Goal: Transaction & Acquisition: Download file/media

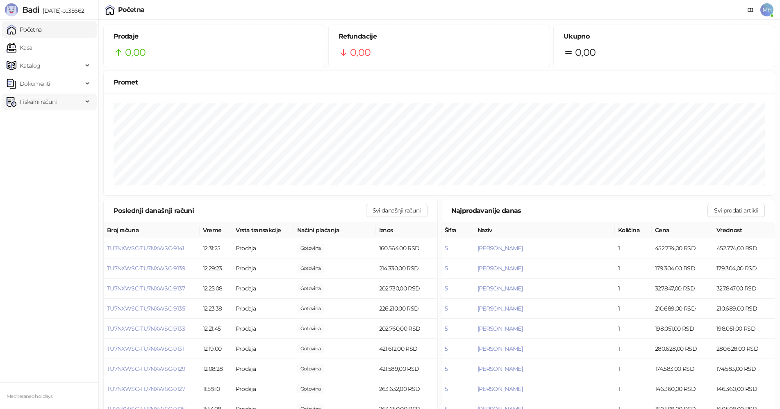
click at [49, 101] on span "Fiskalni računi" at bounding box center [38, 101] width 37 height 16
click at [52, 119] on link "Izdati računi" at bounding box center [32, 119] width 45 height 16
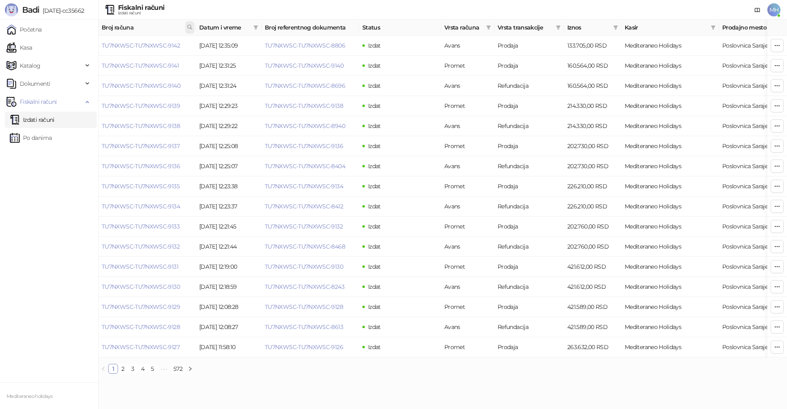
click at [192, 27] on icon at bounding box center [190, 27] width 6 height 6
type input "****"
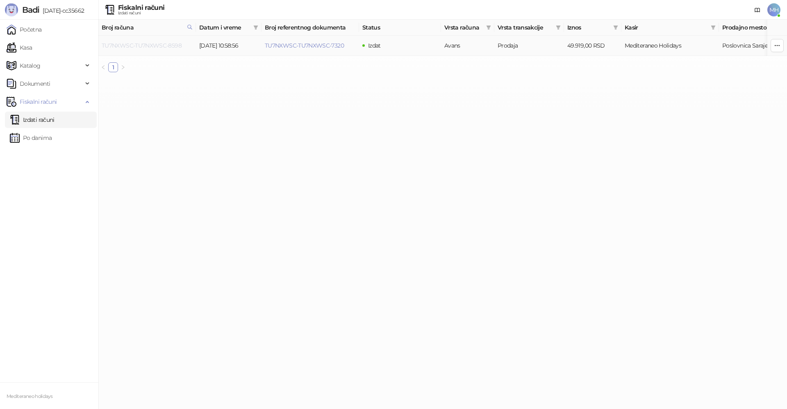
click at [157, 48] on link "TU7NXWSC-TU7NXWSC-8598" at bounding box center [142, 45] width 80 height 7
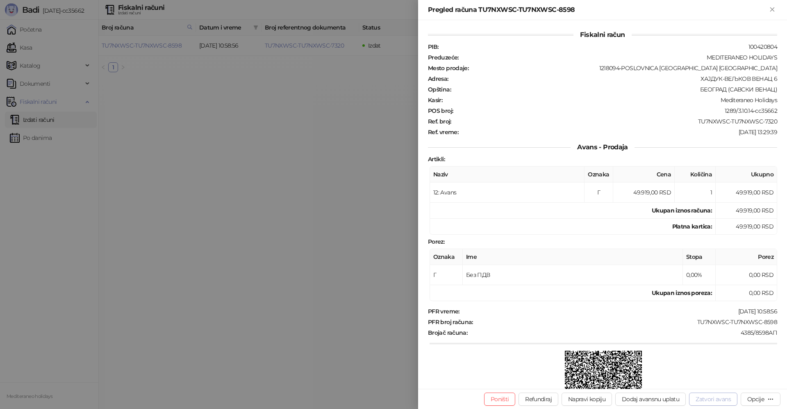
click at [700, 398] on button "Zatvori avans" at bounding box center [713, 398] width 48 height 13
type input "**********"
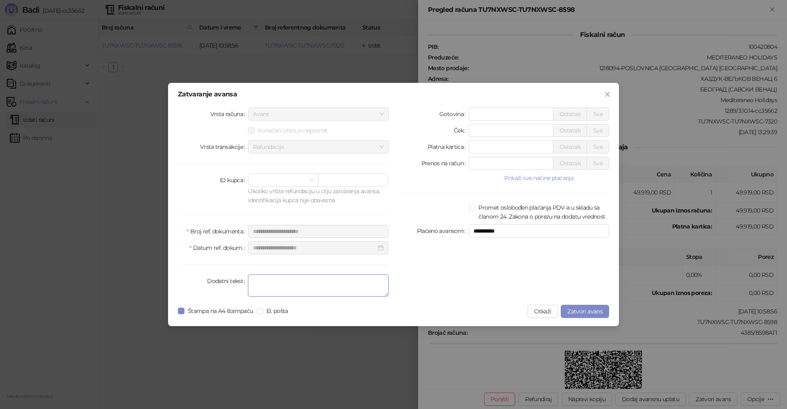
click at [359, 288] on textarea "Dodatni tekst" at bounding box center [318, 285] width 141 height 22
type textarea "*******"
click at [575, 309] on span "Zatvori avans" at bounding box center [584, 310] width 35 height 7
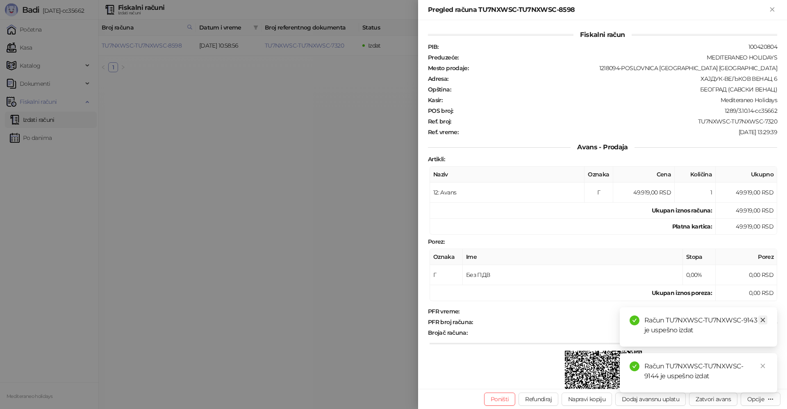
click at [763, 319] on icon "close" at bounding box center [763, 320] width 5 height 5
click at [764, 365] on link "Close" at bounding box center [762, 365] width 9 height 9
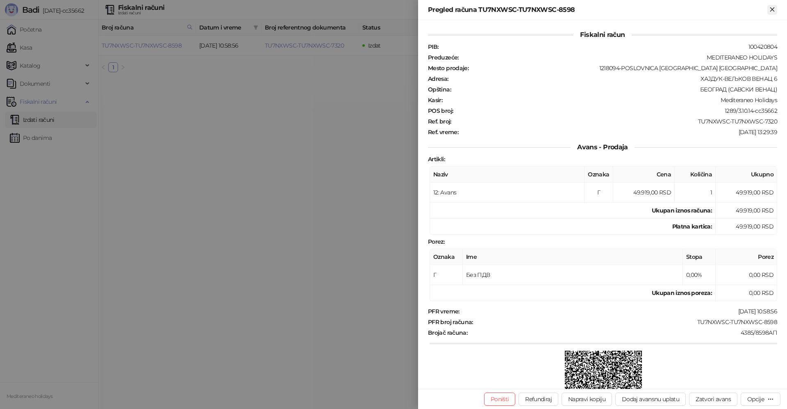
click at [772, 11] on icon "Zatvori" at bounding box center [771, 9] width 7 height 7
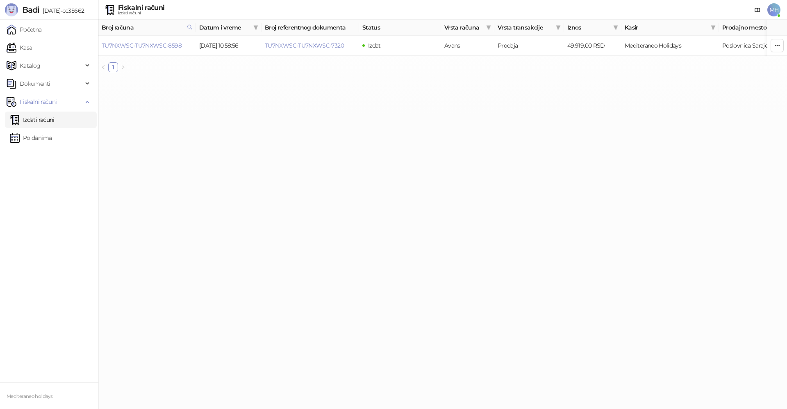
click at [55, 124] on link "Izdati računi" at bounding box center [32, 119] width 45 height 16
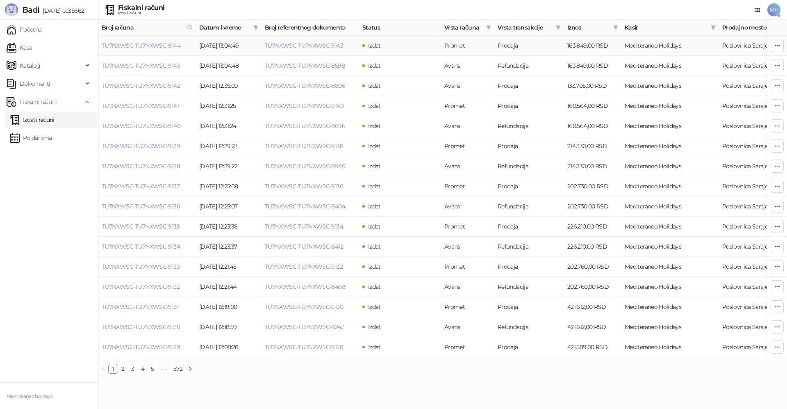
click at [159, 41] on td "TU7NXWSC-TU7NXWSC-9144" at bounding box center [147, 46] width 98 height 20
click at [159, 43] on link "TU7NXWSC-TU7NXWSC-9144" at bounding box center [141, 45] width 79 height 7
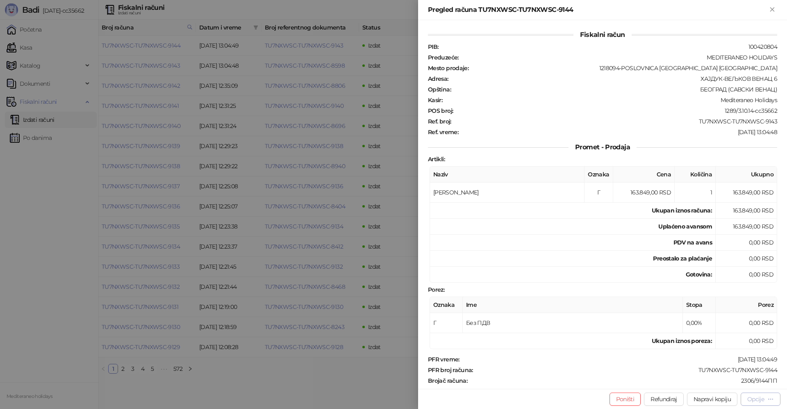
click at [752, 396] on div "Opcije" at bounding box center [755, 398] width 17 height 7
click at [700, 384] on span "Preuzmi u PDF formatu" at bounding box center [732, 382] width 84 height 9
click at [776, 9] on button "Zatvori" at bounding box center [772, 10] width 10 height 10
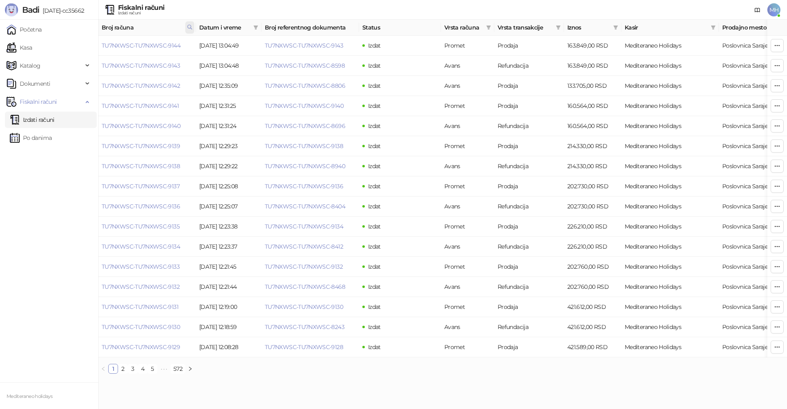
click at [191, 30] on icon at bounding box center [190, 27] width 6 height 6
click at [81, 49] on body "Badi 3.10.14-cc35662 Početna Kasa Katalog Dokumenti Fiskalni računi Izdati raču…" at bounding box center [393, 190] width 787 height 380
type input "****"
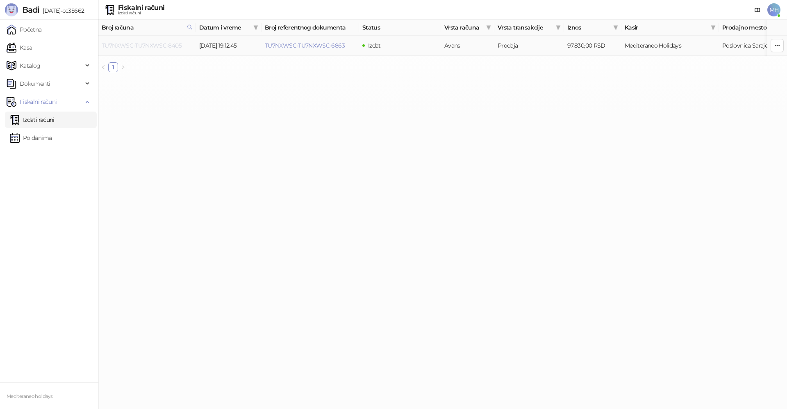
click at [162, 47] on link "TU7NXWSC-TU7NXWSC-8405" at bounding box center [142, 45] width 80 height 7
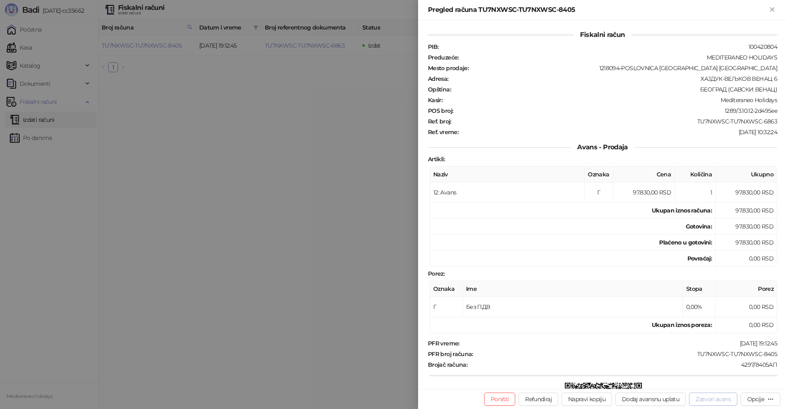
click at [702, 396] on button "Zatvori avans" at bounding box center [713, 398] width 48 height 13
type input "**********"
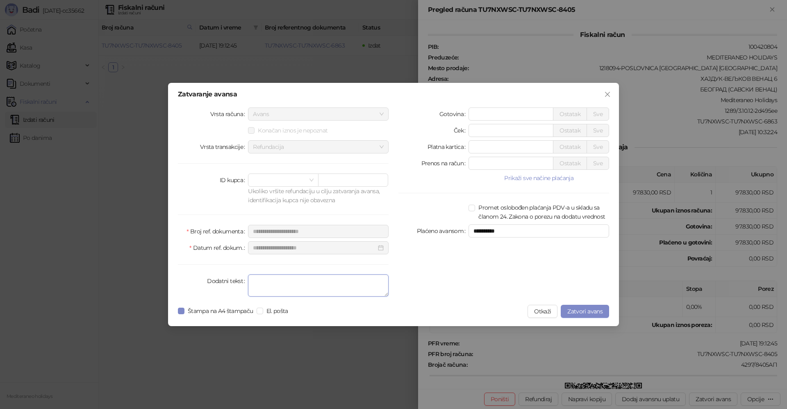
click at [279, 284] on textarea "Dodatni tekst" at bounding box center [318, 285] width 141 height 22
type textarea "*******"
click at [567, 311] on button "Zatvori avans" at bounding box center [585, 310] width 48 height 13
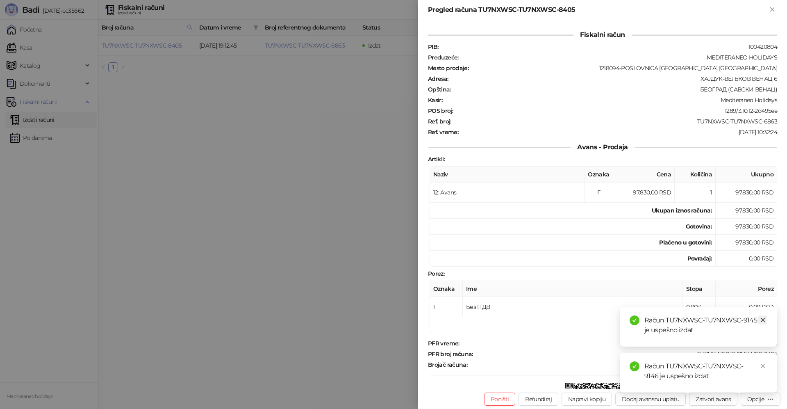
click at [761, 318] on icon "close" at bounding box center [763, 320] width 6 height 6
click at [761, 364] on icon "close" at bounding box center [763, 366] width 6 height 6
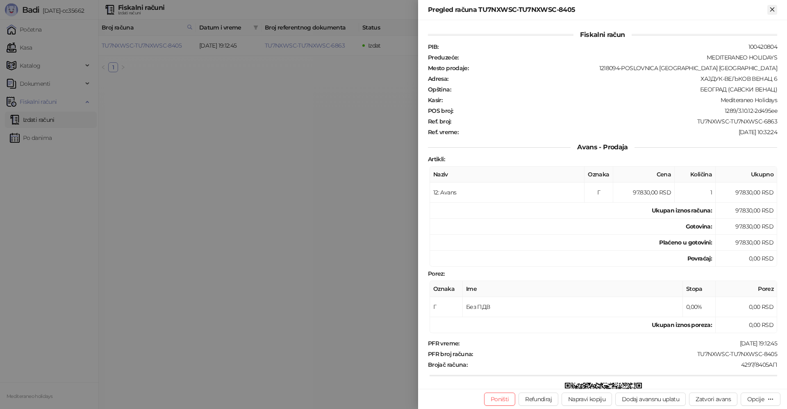
click at [773, 9] on icon "Zatvori" at bounding box center [771, 9] width 7 height 7
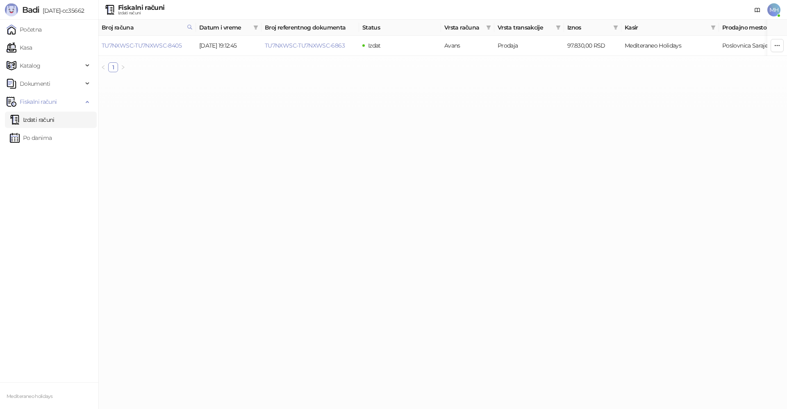
click at [55, 124] on link "Izdati računi" at bounding box center [32, 119] width 45 height 16
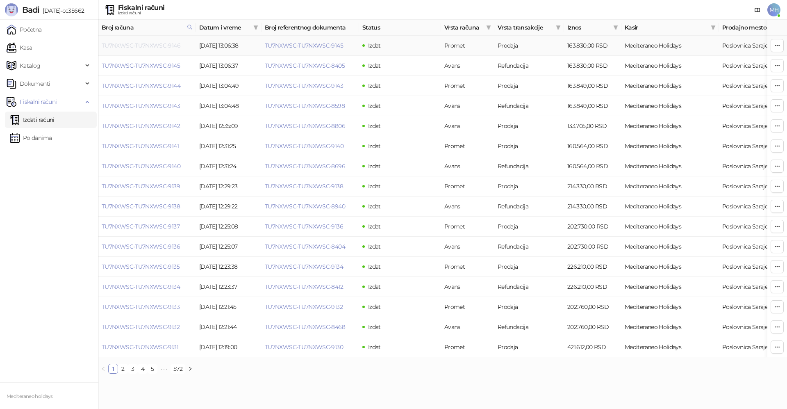
click at [152, 46] on link "TU7NXWSC-TU7NXWSC-9146" at bounding box center [141, 45] width 79 height 7
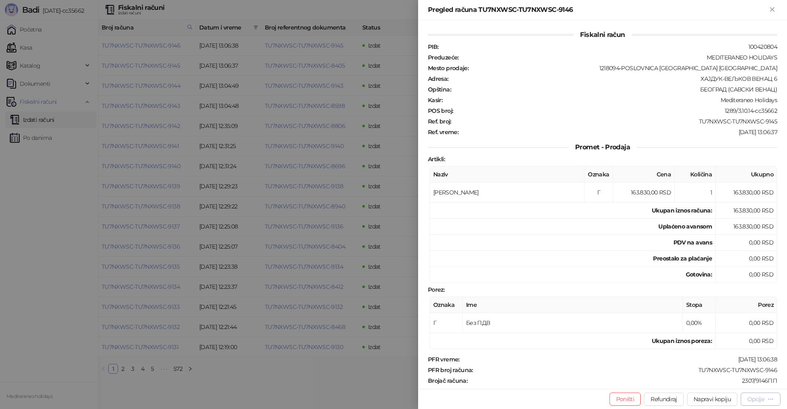
click at [752, 395] on div "Opcije" at bounding box center [760, 399] width 27 height 8
click at [713, 384] on span "Preuzmi u PDF formatu" at bounding box center [732, 382] width 84 height 9
click at [773, 9] on icon "Zatvori" at bounding box center [771, 9] width 7 height 7
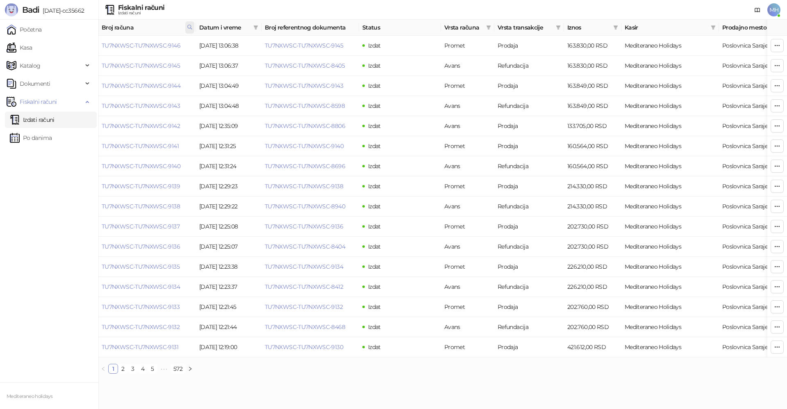
click at [191, 30] on span at bounding box center [189, 27] width 9 height 12
drag, startPoint x: 154, startPoint y: 44, endPoint x: 109, endPoint y: 50, distance: 45.4
click at [109, 50] on body "Badi 3.10.14-cc35662 Početna Kasa Katalog Dokumenti Fiskalni računi Izdati raču…" at bounding box center [393, 190] width 787 height 380
type input "****"
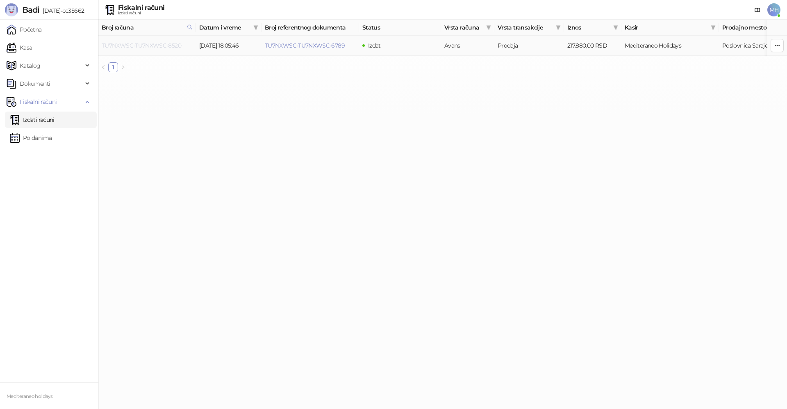
click at [150, 45] on link "TU7NXWSC-TU7NXWSC-8520" at bounding box center [142, 45] width 80 height 7
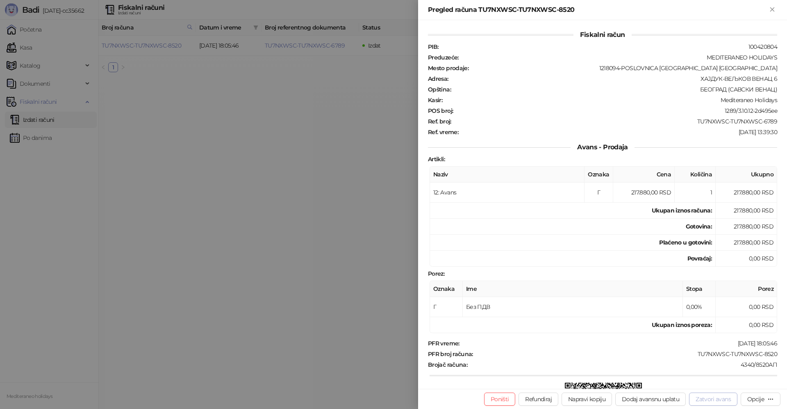
click at [702, 397] on button "Zatvori avans" at bounding box center [713, 398] width 48 height 13
type input "**********"
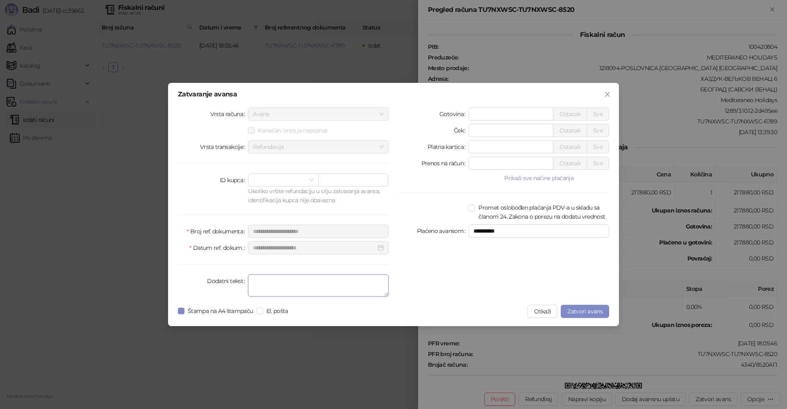
click at [280, 281] on textarea "Dodatni tekst" at bounding box center [318, 285] width 141 height 22
type textarea "*******"
click at [177, 311] on div "**********" at bounding box center [393, 204] width 451 height 243
click at [573, 310] on span "Zatvori avans" at bounding box center [584, 310] width 35 height 7
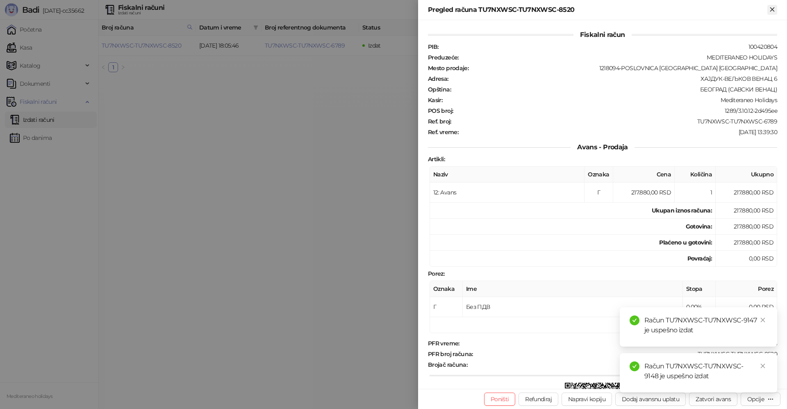
click at [773, 11] on icon "Zatvori" at bounding box center [772, 9] width 4 height 4
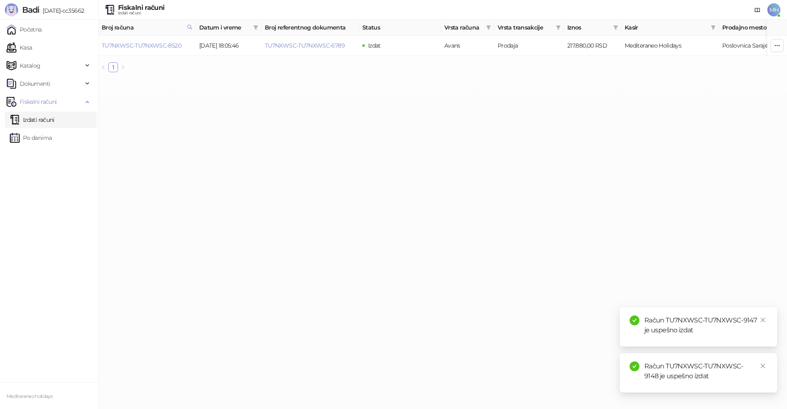
click at [55, 125] on link "Izdati računi" at bounding box center [32, 119] width 45 height 16
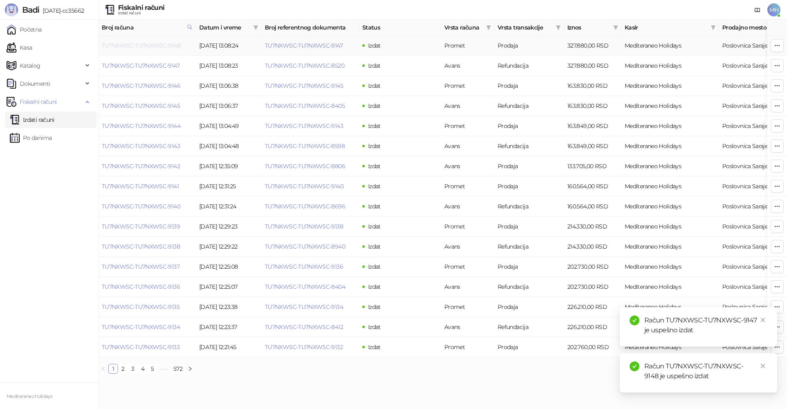
click at [172, 45] on link "TU7NXWSC-TU7NXWSC-9148" at bounding box center [141, 45] width 79 height 7
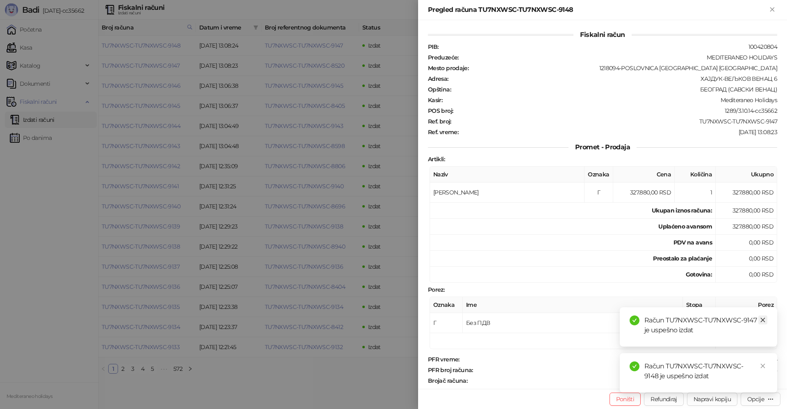
click at [763, 319] on icon "close" at bounding box center [763, 320] width 6 height 6
click at [762, 363] on icon "close" at bounding box center [763, 366] width 6 height 6
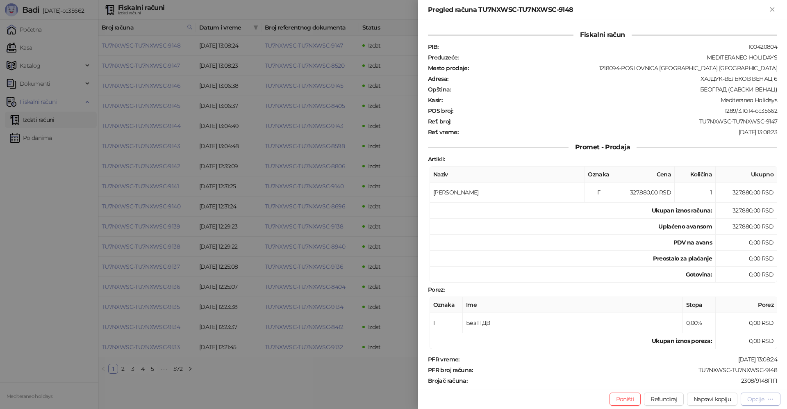
click at [761, 397] on div "Opcije" at bounding box center [755, 398] width 17 height 7
click at [722, 377] on li "Preuzmi u PDF formatu" at bounding box center [727, 382] width 103 height 13
click at [771, 11] on icon "Zatvori" at bounding box center [771, 9] width 7 height 7
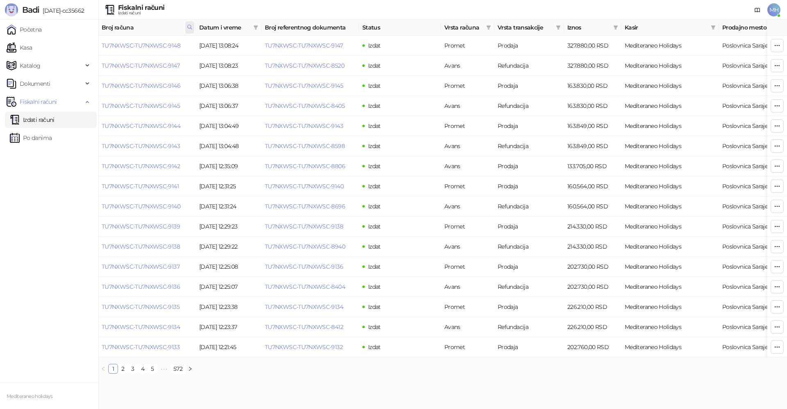
click at [189, 31] on span at bounding box center [189, 27] width 9 height 12
drag, startPoint x: 141, startPoint y: 47, endPoint x: 83, endPoint y: 54, distance: 58.6
click at [84, 55] on body "Badi 3.10.14-cc35662 Početna Kasa Katalog Dokumenti Fiskalni računi Izdati raču…" at bounding box center [393, 190] width 787 height 380
type input "****"
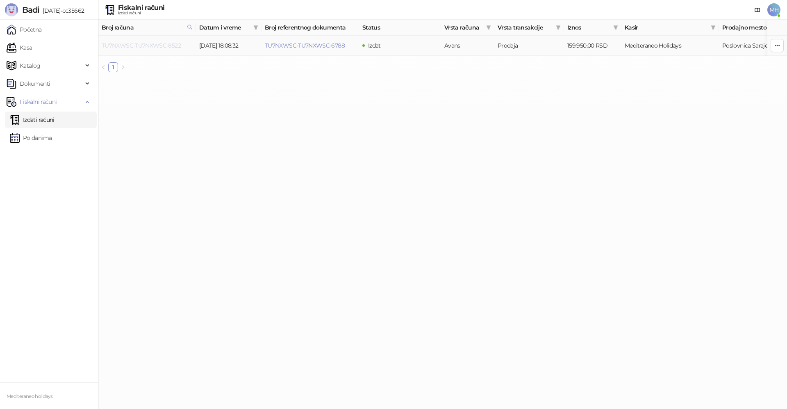
click at [154, 45] on link "TU7NXWSC-TU7NXWSC-8522" at bounding box center [141, 45] width 79 height 7
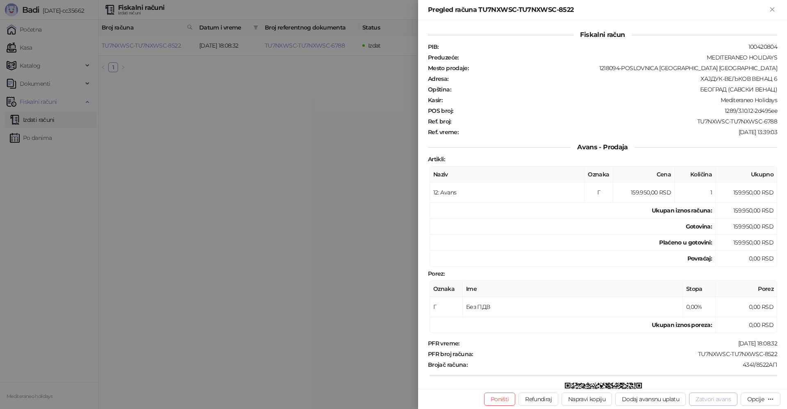
click at [707, 397] on button "Zatvori avans" at bounding box center [713, 398] width 48 height 13
type input "**********"
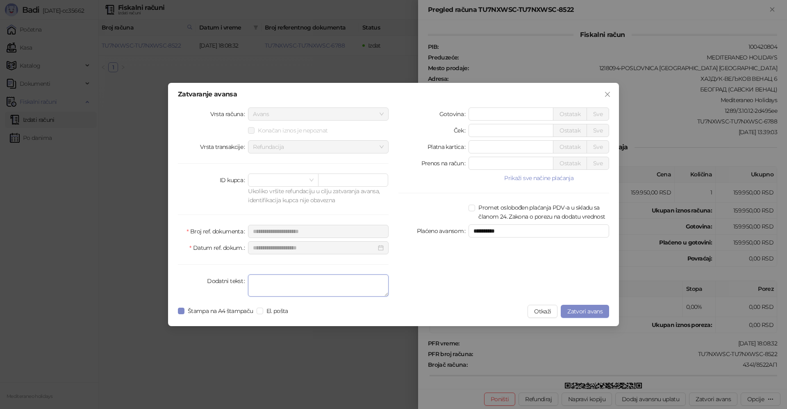
click at [329, 291] on textarea "Dodatni tekst" at bounding box center [318, 285] width 141 height 22
type textarea "*******"
click at [577, 312] on span "Zatvori avans" at bounding box center [584, 310] width 35 height 7
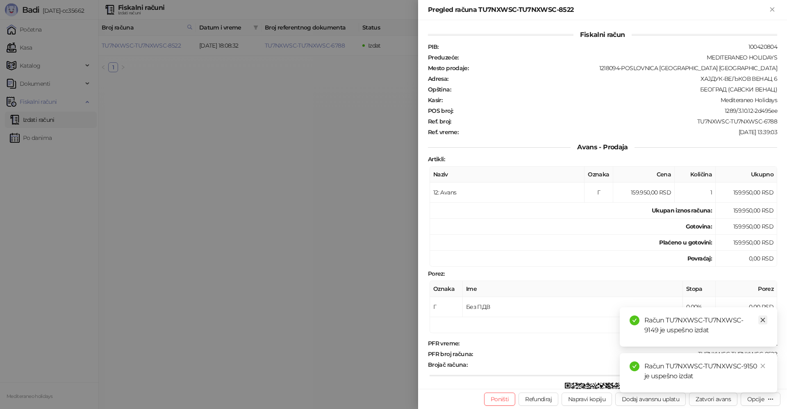
click at [761, 318] on icon "close" at bounding box center [763, 320] width 6 height 6
click at [759, 365] on link "Close" at bounding box center [762, 365] width 9 height 9
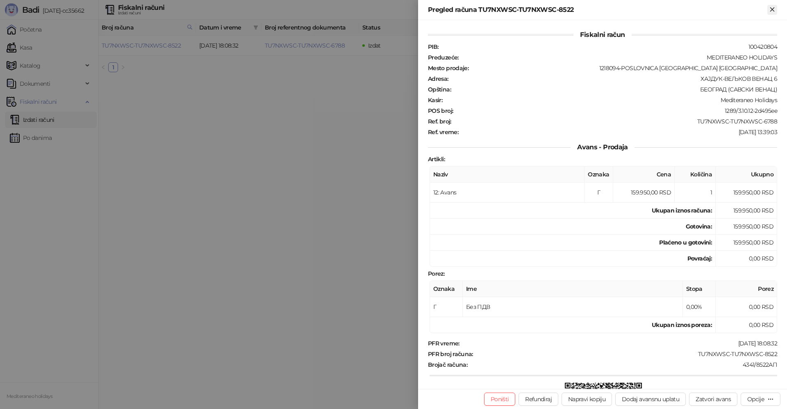
click at [775, 11] on icon "Zatvori" at bounding box center [771, 9] width 7 height 7
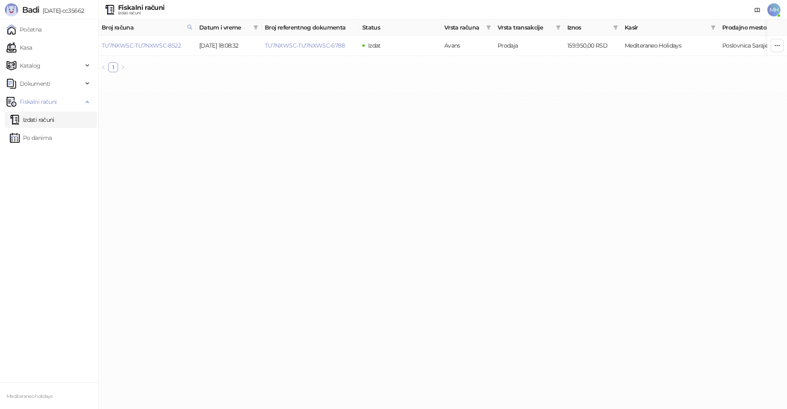
click at [40, 121] on link "Izdati računi" at bounding box center [32, 119] width 45 height 16
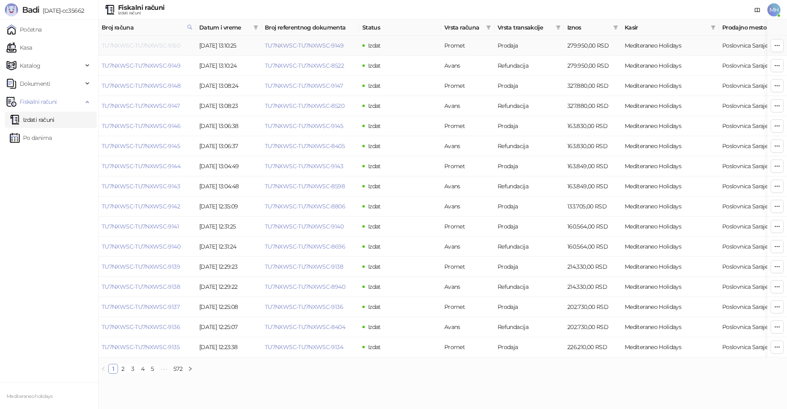
click at [147, 42] on link "TU7NXWSC-TU7NXWSC-9150" at bounding box center [141, 45] width 78 height 7
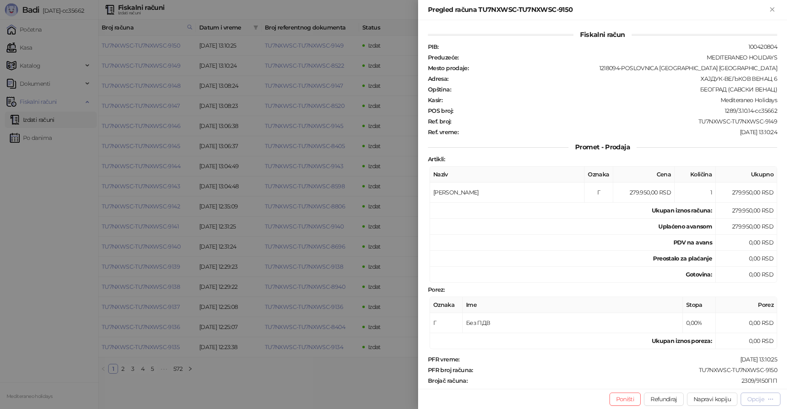
click at [749, 397] on div "Opcije" at bounding box center [755, 398] width 17 height 7
click at [710, 385] on span "Preuzmi u PDF formatu" at bounding box center [732, 382] width 84 height 9
click at [771, 10] on icon "Zatvori" at bounding box center [772, 9] width 4 height 4
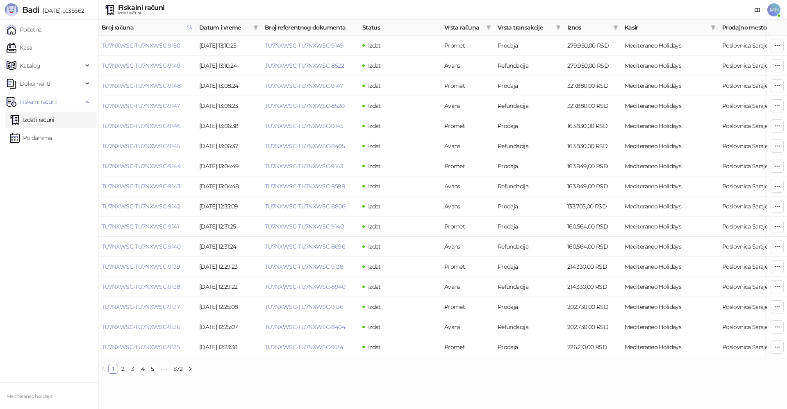
drag, startPoint x: 191, startPoint y: 31, endPoint x: 161, endPoint y: 35, distance: 30.3
click at [191, 30] on span at bounding box center [189, 27] width 9 height 12
drag, startPoint x: 135, startPoint y: 46, endPoint x: 83, endPoint y: 53, distance: 52.1
click at [83, 53] on body "Badi 3.10.14-cc35662 Početna Kasa Katalog Dokumenti Fiskalni računi Izdati raču…" at bounding box center [393, 190] width 787 height 380
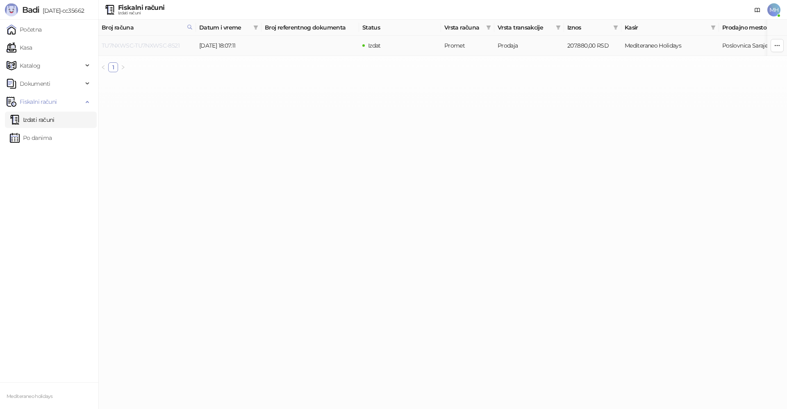
click at [162, 44] on link "TU7NXWSC-TU7NXWSC-8521" at bounding box center [141, 45] width 78 height 7
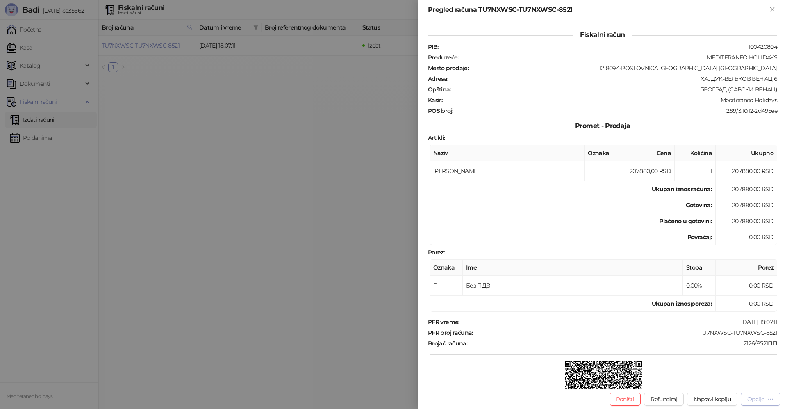
click at [761, 400] on div "Opcije" at bounding box center [755, 398] width 17 height 7
click at [705, 383] on span "Preuzmi u PDF formatu" at bounding box center [732, 382] width 84 height 9
click at [770, 9] on icon "Zatvori" at bounding box center [771, 9] width 7 height 7
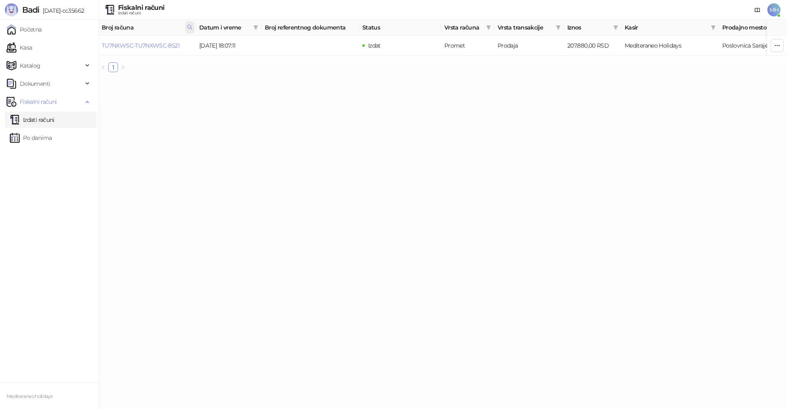
click at [191, 27] on icon at bounding box center [190, 27] width 6 height 6
drag, startPoint x: 152, startPoint y: 44, endPoint x: 98, endPoint y: 44, distance: 54.1
click at [98, 44] on body "Badi 3.10.14-cc35662 Početna Kasa Katalog Dokumenti Fiskalni računi Izdati raču…" at bounding box center [393, 39] width 787 height 79
type input "****"
click at [171, 45] on link "TU7NXWSC-TU7NXWSC-6787" at bounding box center [142, 45] width 80 height 7
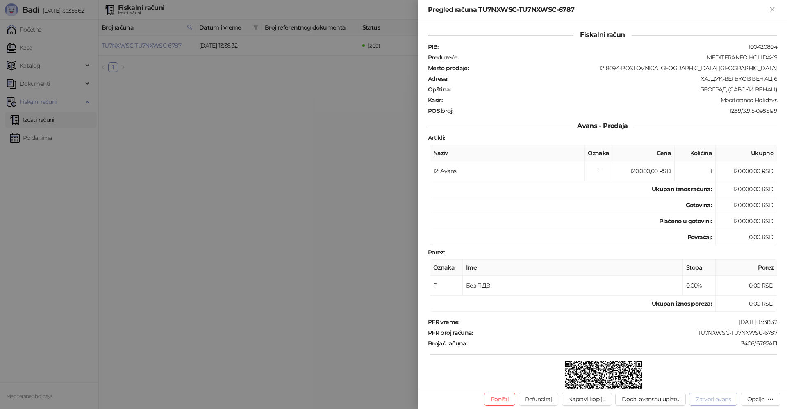
click at [707, 396] on button "Zatvori avans" at bounding box center [713, 398] width 48 height 13
type input "**********"
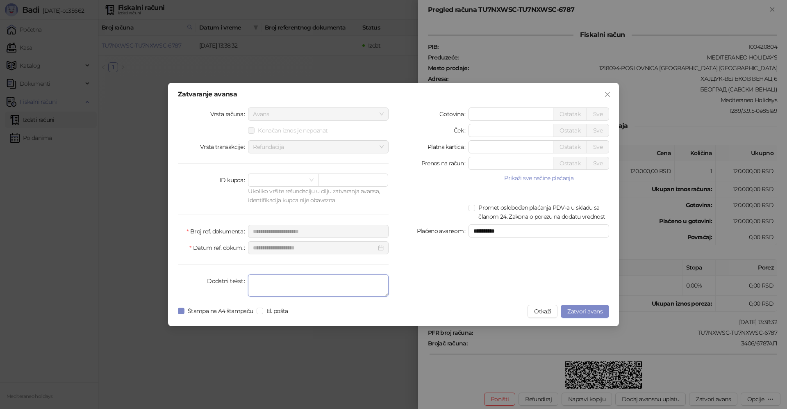
click at [297, 288] on textarea "Dodatni tekst" at bounding box center [318, 285] width 141 height 22
type textarea "*******"
click at [574, 311] on span "Zatvori avans" at bounding box center [584, 310] width 35 height 7
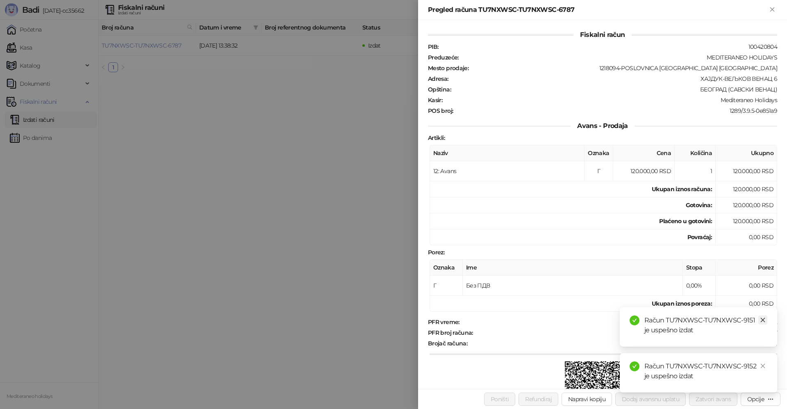
click at [761, 318] on icon "close" at bounding box center [763, 320] width 6 height 6
click at [766, 366] on link "Close" at bounding box center [762, 365] width 9 height 9
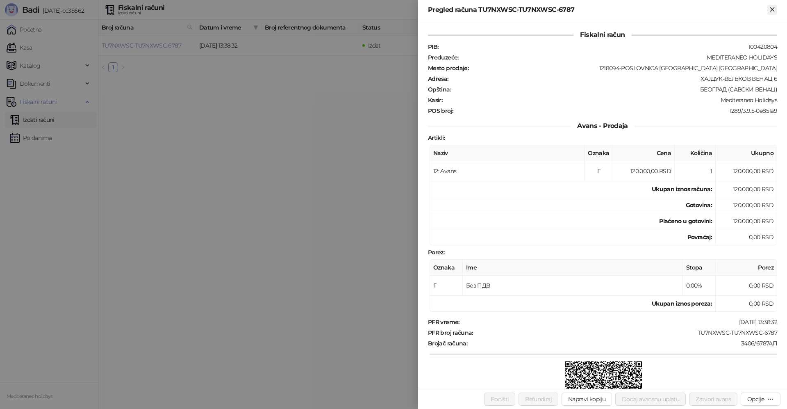
click at [771, 9] on icon "Zatvori" at bounding box center [771, 9] width 7 height 7
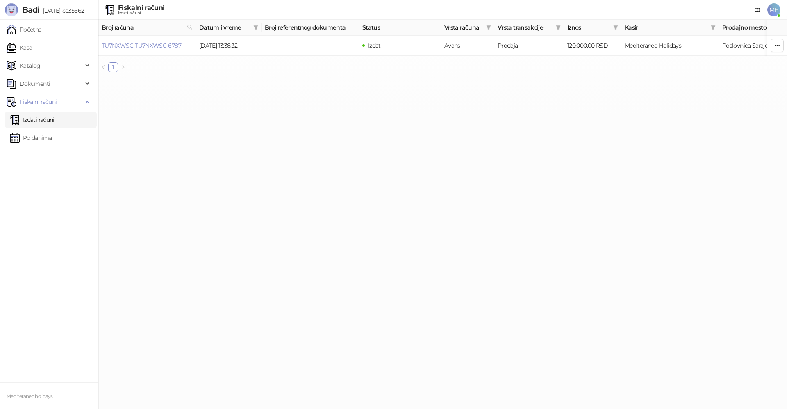
click at [41, 121] on link "Izdati računi" at bounding box center [32, 119] width 45 height 16
click at [188, 26] on icon at bounding box center [190, 27] width 4 height 4
click at [105, 79] on html "Badi 3.10.14-cc35662 Početna Kasa Katalog Dokumenti Fiskalni računi Izdati raču…" at bounding box center [393, 39] width 787 height 79
click at [35, 120] on link "Izdati računi" at bounding box center [32, 119] width 45 height 16
click at [32, 48] on link "Kasa" at bounding box center [19, 47] width 25 height 16
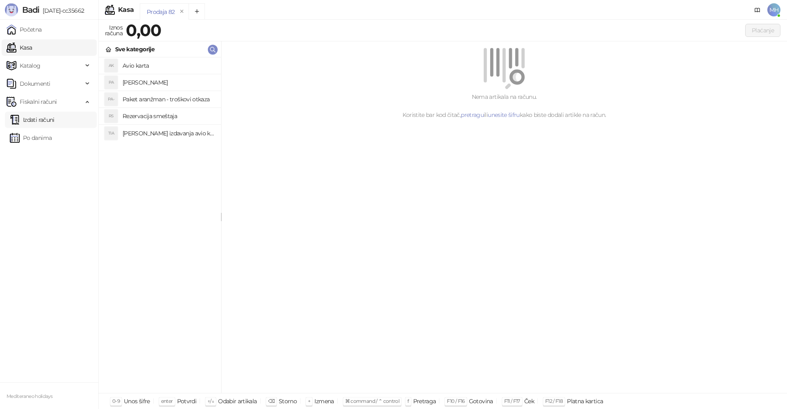
click at [36, 123] on link "Izdati računi" at bounding box center [32, 119] width 45 height 16
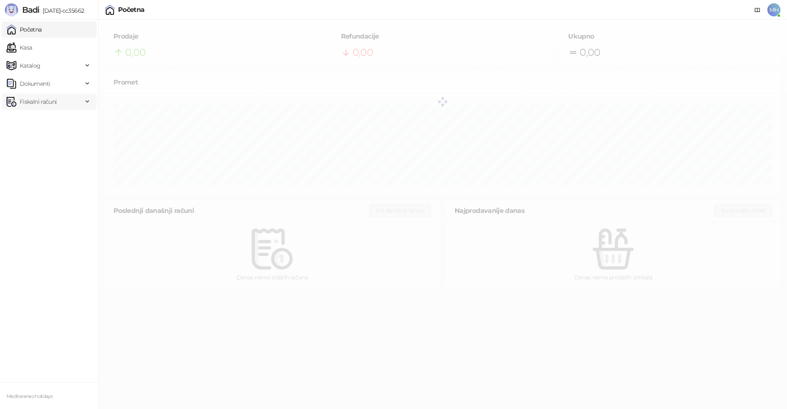
click at [34, 101] on span "Fiskalni računi" at bounding box center [38, 101] width 37 height 16
click at [36, 122] on link "Izdati računi" at bounding box center [32, 119] width 45 height 16
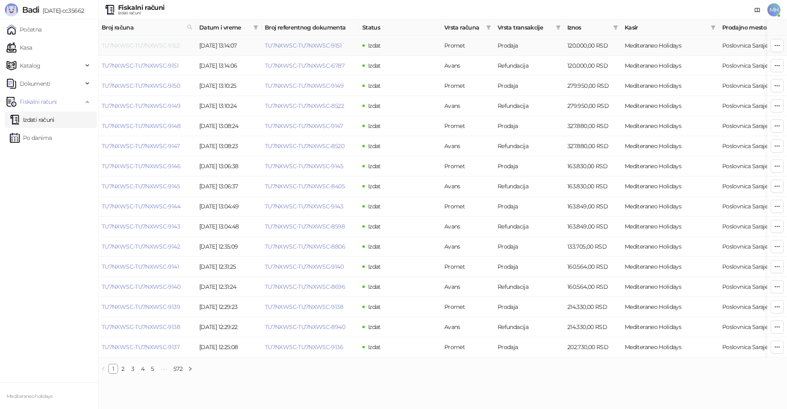
click at [160, 46] on link "TU7NXWSC-TU7NXWSC-9152" at bounding box center [141, 45] width 78 height 7
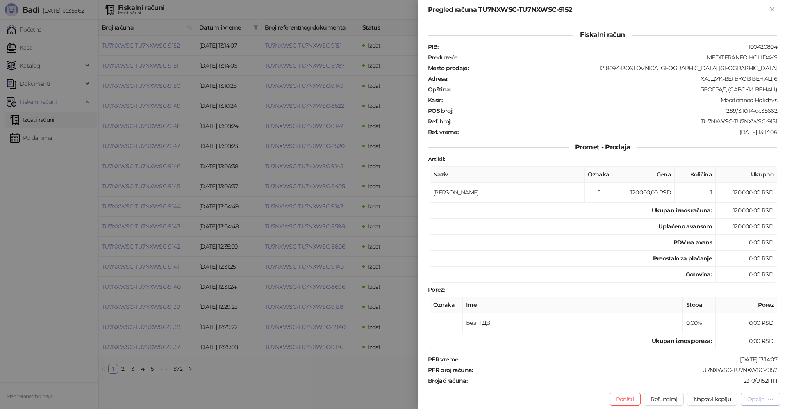
drag, startPoint x: 758, startPoint y: 397, endPoint x: 743, endPoint y: 396, distance: 14.8
click at [757, 398] on div "Opcije" at bounding box center [755, 398] width 17 height 7
click at [711, 384] on span "Preuzmi u PDF formatu" at bounding box center [732, 382] width 84 height 9
click at [770, 7] on icon "Zatvori" at bounding box center [771, 9] width 7 height 7
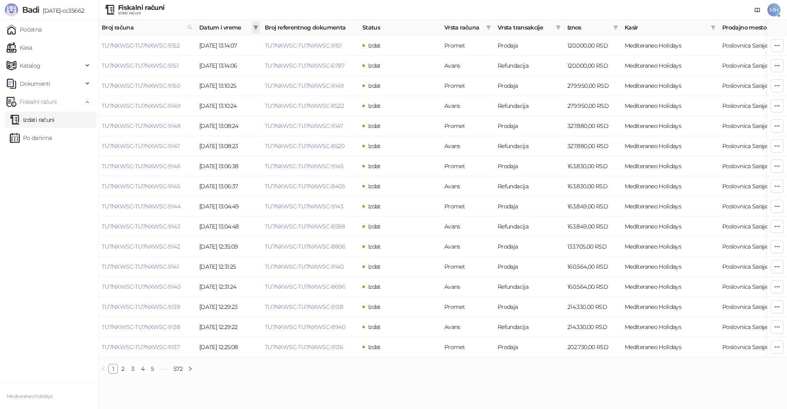
click at [256, 27] on icon "filter" at bounding box center [256, 27] width 5 height 4
click at [169, 48] on input at bounding box center [179, 45] width 34 height 9
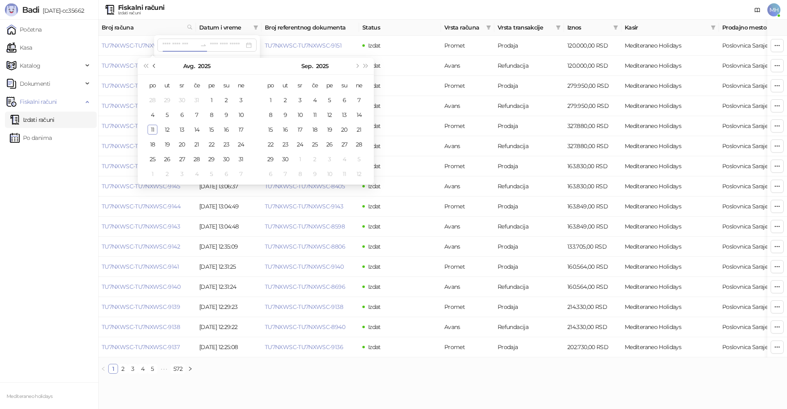
click at [155, 67] on span "Prethodni mesec (PageUp)" at bounding box center [155, 66] width 4 height 4
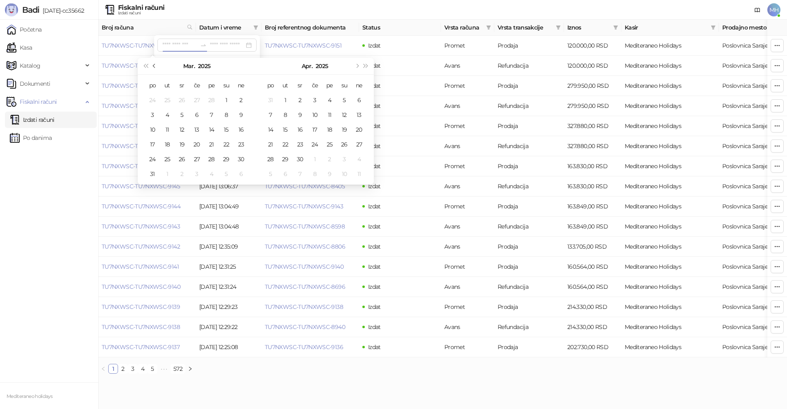
click at [155, 67] on span "Prethodni mesec (PageUp)" at bounding box center [155, 66] width 4 height 4
type input "**********"
click at [169, 125] on div "11" at bounding box center [167, 130] width 10 height 10
type input "**********"
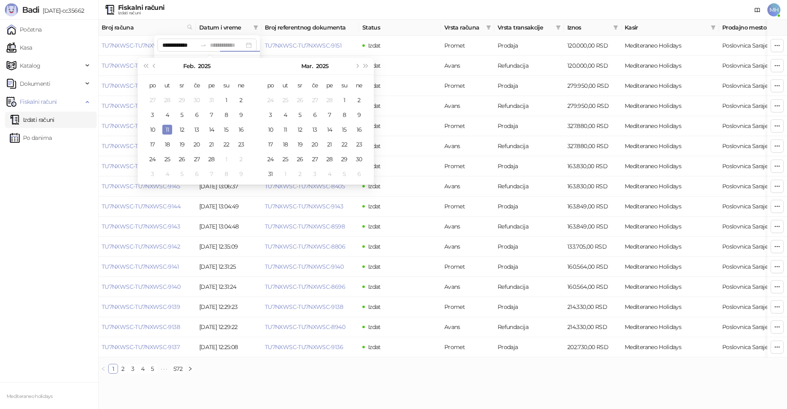
click at [166, 128] on div "11" at bounding box center [167, 130] width 10 height 10
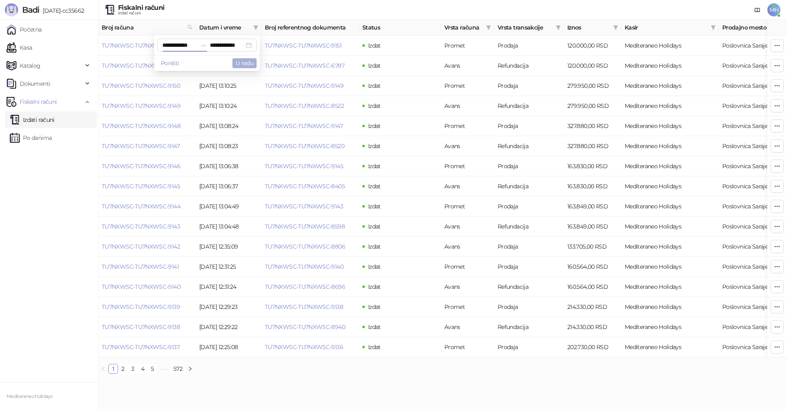
click at [244, 64] on button "U redu" at bounding box center [244, 63] width 24 height 10
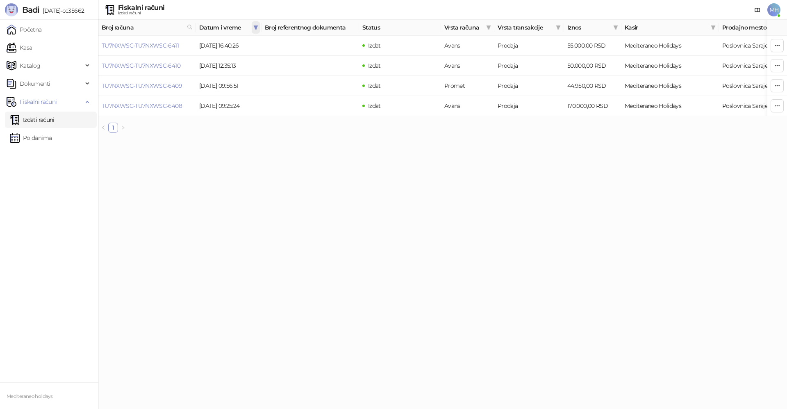
click at [253, 26] on icon "filter" at bounding box center [255, 27] width 5 height 5
click at [162, 44] on input "**********" at bounding box center [179, 45] width 34 height 9
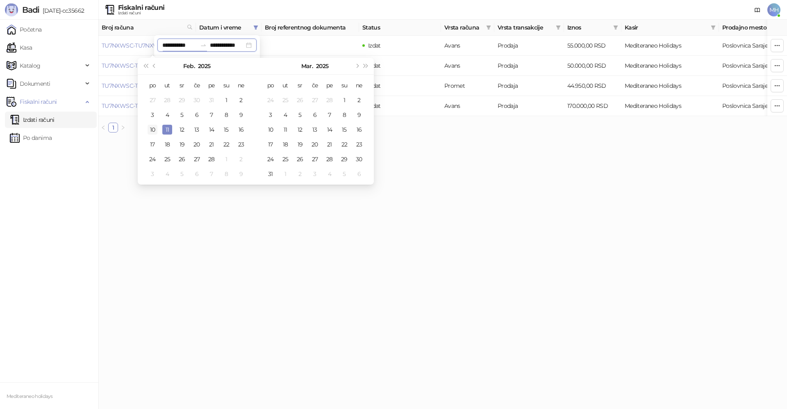
type input "**********"
click at [155, 126] on div "10" at bounding box center [153, 130] width 10 height 10
type input "**********"
click at [193, 131] on div "13" at bounding box center [197, 130] width 10 height 10
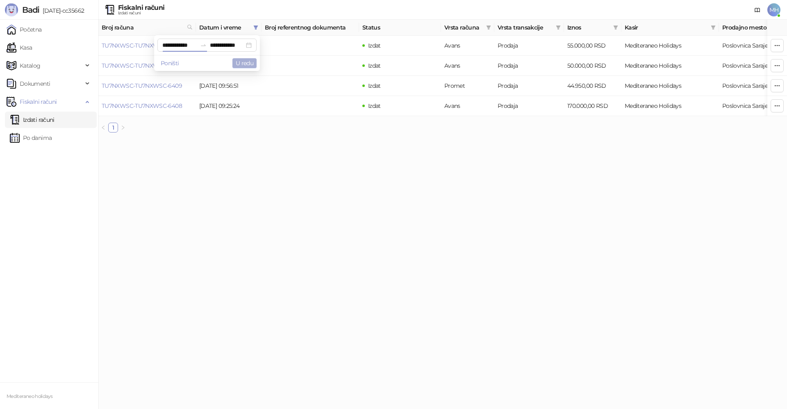
click at [234, 64] on button "U redu" at bounding box center [244, 63] width 24 height 10
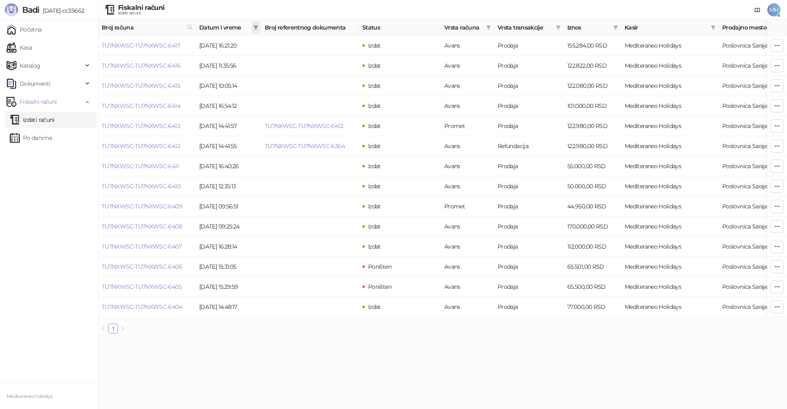
click at [254, 27] on icon "filter" at bounding box center [255, 27] width 5 height 5
click at [168, 44] on input "**********" at bounding box center [179, 45] width 34 height 9
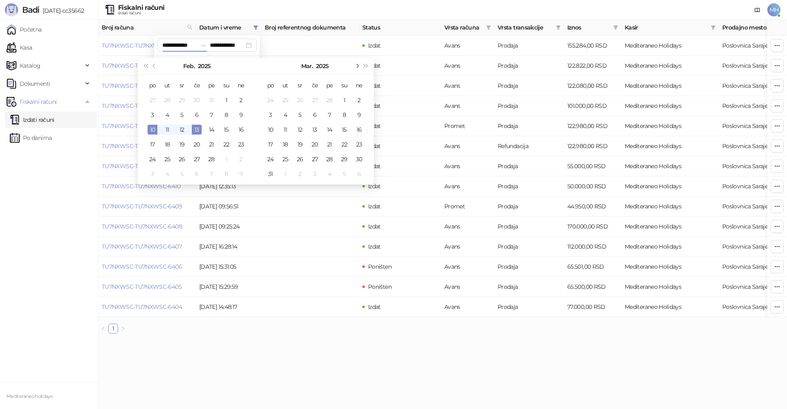
click at [356, 66] on span "Sledeći mesec (PageDown)" at bounding box center [356, 66] width 4 height 4
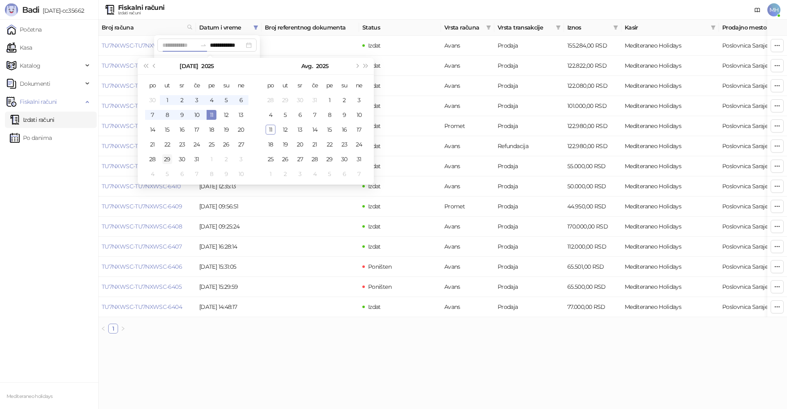
type input "**********"
click at [168, 158] on div "29" at bounding box center [167, 159] width 10 height 10
type input "**********"
click at [328, 99] on div "1" at bounding box center [330, 100] width 10 height 10
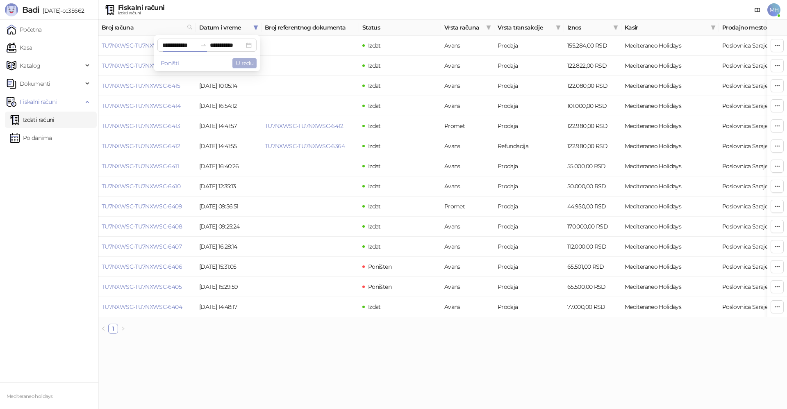
click at [237, 63] on button "U redu" at bounding box center [244, 63] width 24 height 10
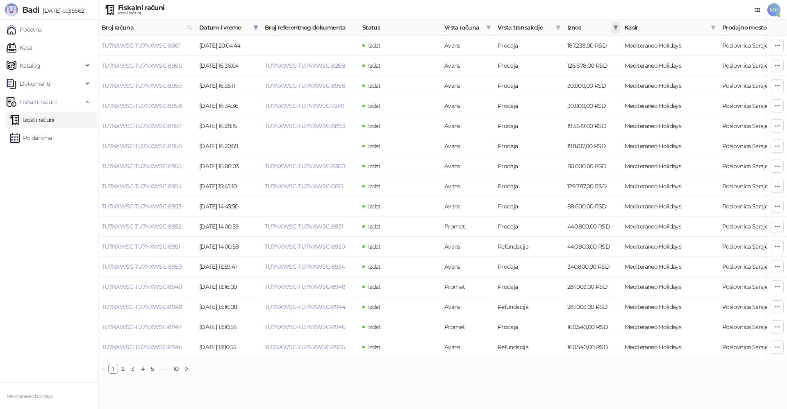
click at [615, 27] on icon "filter" at bounding box center [615, 27] width 5 height 4
click at [488, 42] on input at bounding box center [516, 43] width 57 height 9
type input "******"
click at [559, 45] on input at bounding box center [587, 43] width 57 height 9
type input "******"
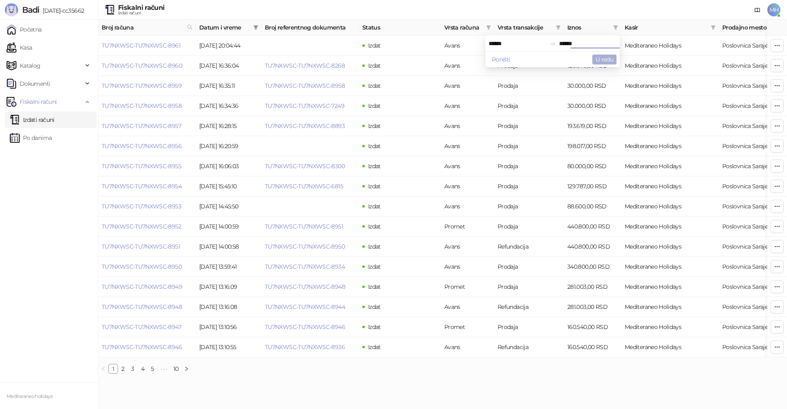
click at [604, 59] on button "U redu" at bounding box center [604, 60] width 24 height 10
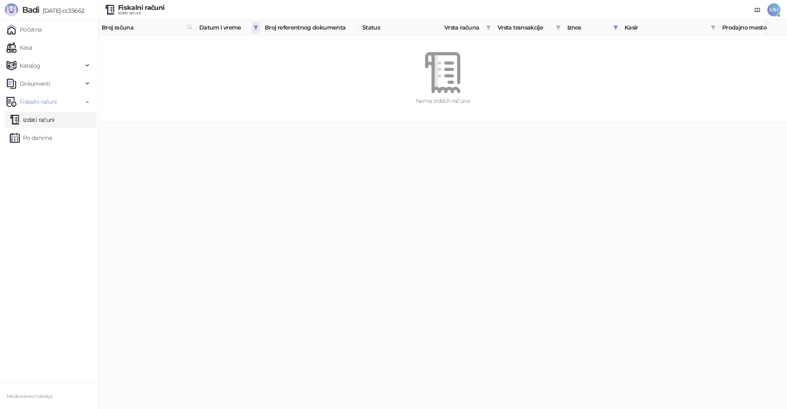
click at [254, 27] on icon "filter" at bounding box center [255, 27] width 5 height 5
click at [241, 64] on button "U redu" at bounding box center [244, 63] width 24 height 10
click at [615, 27] on icon "filter" at bounding box center [615, 27] width 5 height 4
click at [604, 57] on button "U redu" at bounding box center [604, 60] width 24 height 10
click at [55, 120] on link "Izdati računi" at bounding box center [32, 119] width 45 height 16
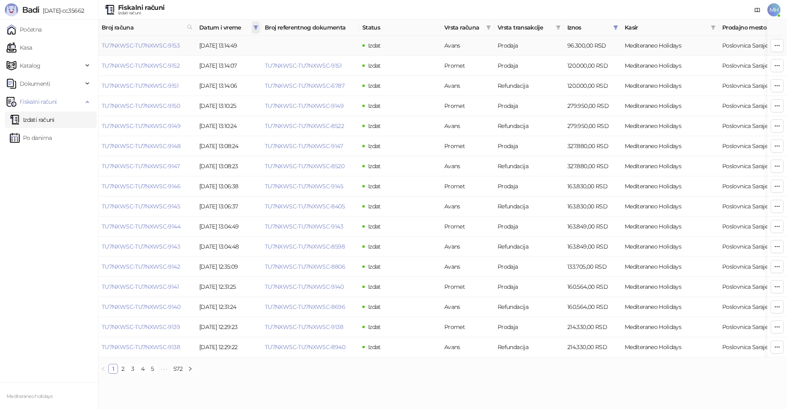
click at [257, 28] on icon "filter" at bounding box center [255, 27] width 5 height 5
click at [239, 61] on button "U redu" at bounding box center [244, 63] width 24 height 10
click at [254, 28] on icon "filter" at bounding box center [255, 27] width 5 height 5
click at [157, 63] on button "Poništi" at bounding box center [169, 63] width 25 height 10
click at [162, 47] on input at bounding box center [179, 45] width 34 height 9
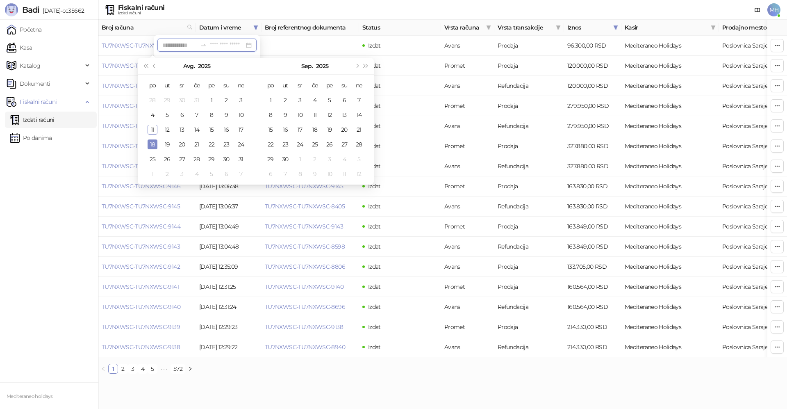
type input "**********"
click at [154, 67] on span "Prethodni mesec (PageUp)" at bounding box center [155, 66] width 4 height 4
type input "**********"
click at [162, 155] on div "29" at bounding box center [167, 159] width 10 height 10
type input "**********"
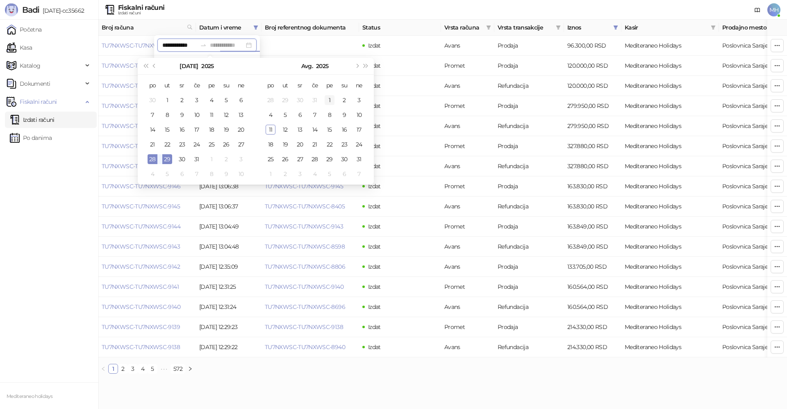
type input "**********"
click at [327, 98] on div "1" at bounding box center [330, 100] width 10 height 10
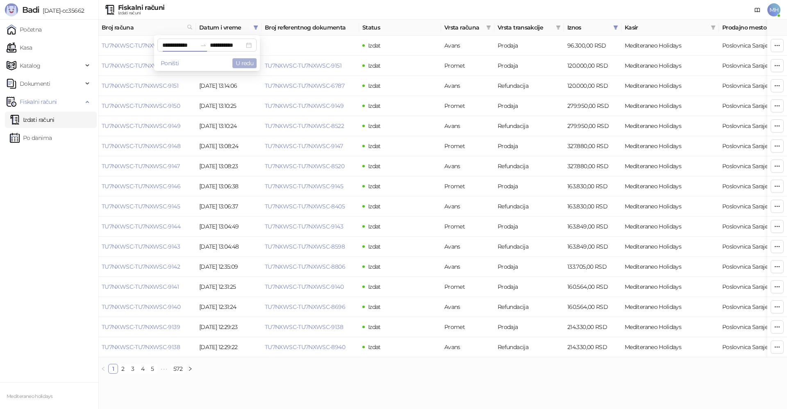
click at [236, 63] on button "U redu" at bounding box center [244, 63] width 24 height 10
click at [256, 28] on icon "filter" at bounding box center [256, 27] width 5 height 4
click at [245, 64] on button "U redu" at bounding box center [244, 63] width 24 height 10
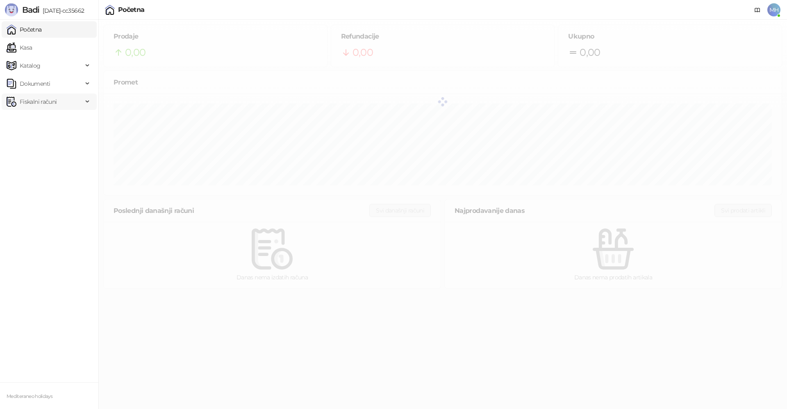
click at [39, 100] on span "Fiskalni računi" at bounding box center [38, 101] width 37 height 16
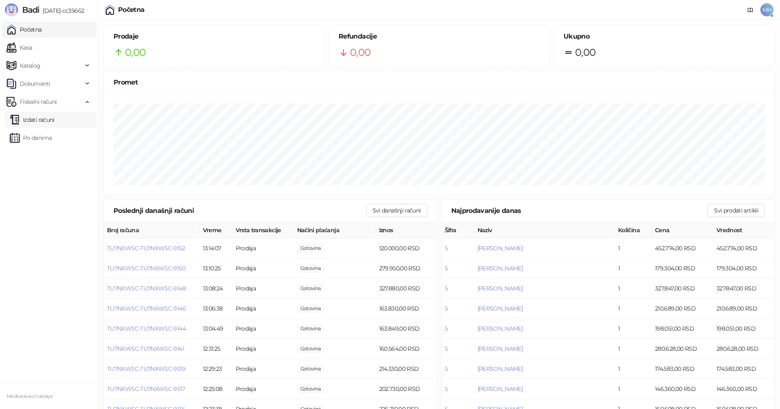
click at [37, 113] on link "Izdati računi" at bounding box center [32, 119] width 45 height 16
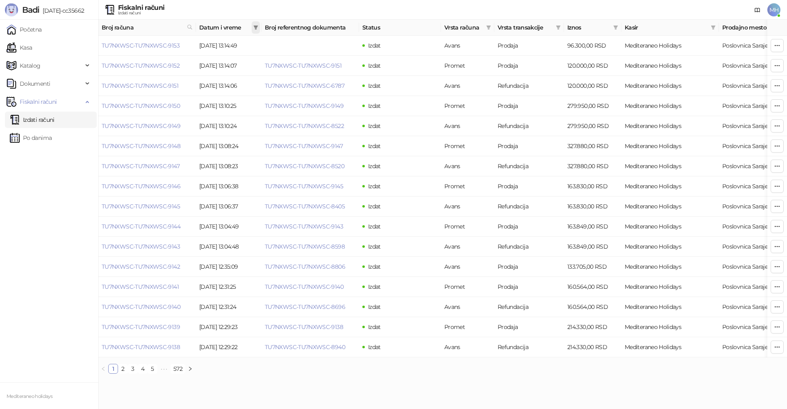
click at [255, 26] on icon "filter" at bounding box center [256, 27] width 5 height 4
click at [162, 45] on input at bounding box center [179, 45] width 34 height 9
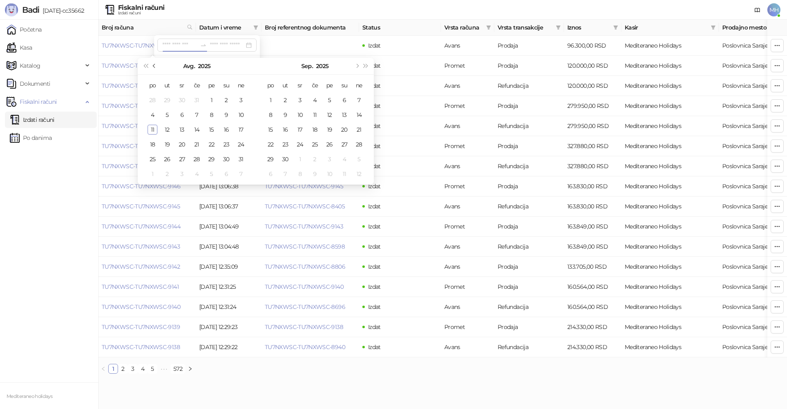
click at [155, 67] on span "Prethodni mesec (PageUp)" at bounding box center [155, 66] width 4 height 4
type input "**********"
click at [168, 160] on div "29" at bounding box center [167, 159] width 10 height 10
type input "**********"
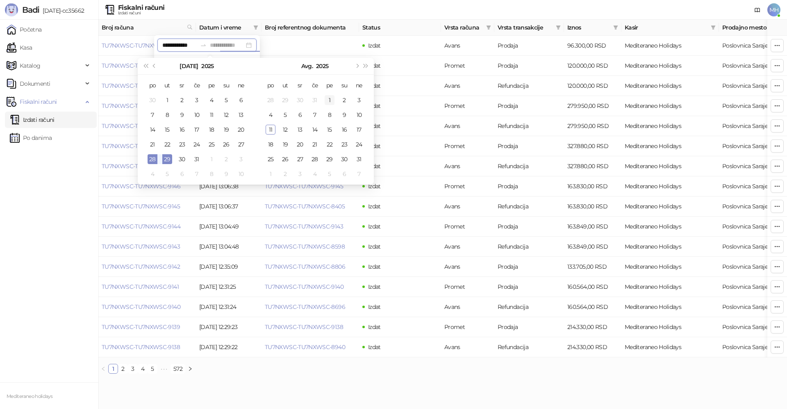
type input "**********"
click at [327, 98] on div "1" at bounding box center [330, 100] width 10 height 10
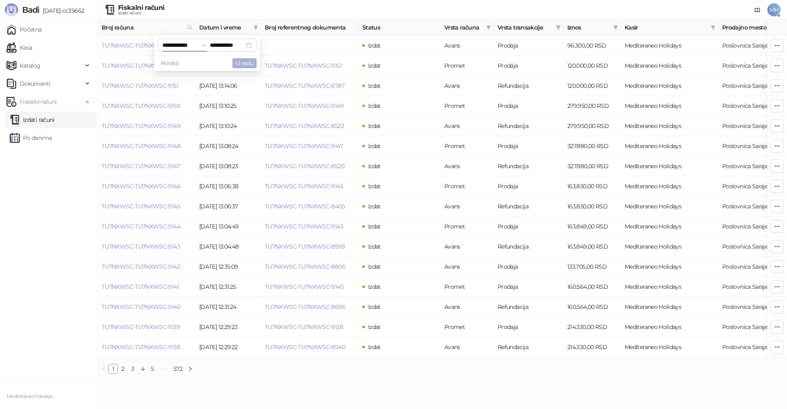
click at [236, 60] on button "U redu" at bounding box center [244, 63] width 24 height 10
click at [124, 373] on link "2" at bounding box center [122, 368] width 9 height 9
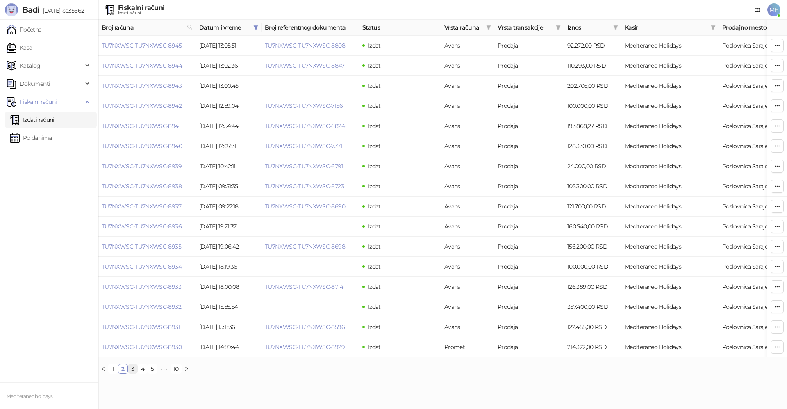
click at [133, 373] on link "3" at bounding box center [132, 368] width 9 height 9
click at [141, 373] on link "4" at bounding box center [142, 368] width 9 height 9
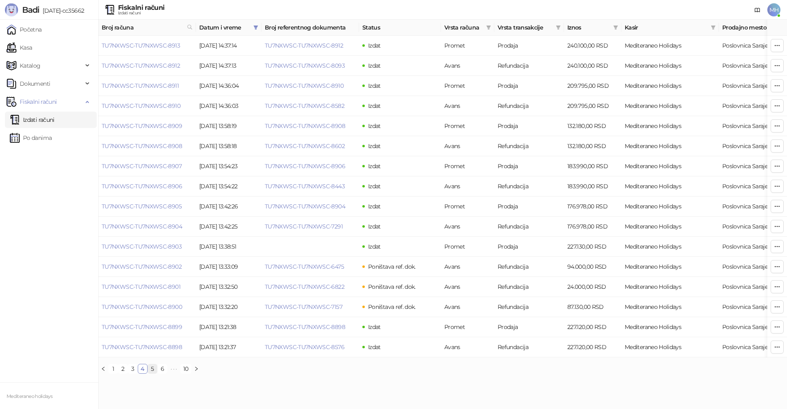
click at [152, 373] on link "5" at bounding box center [152, 368] width 9 height 9
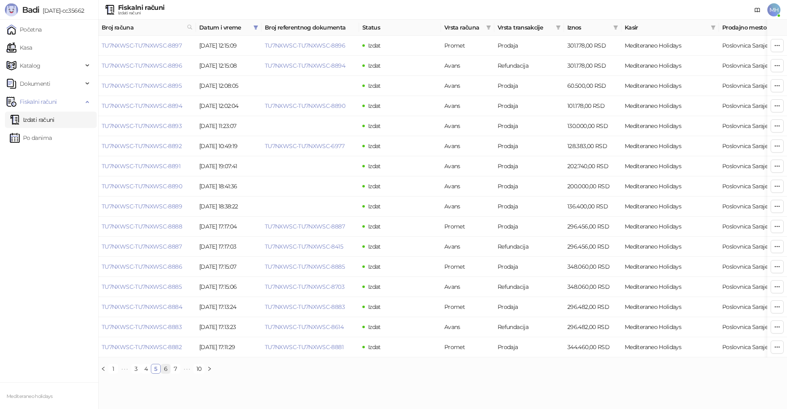
click at [164, 373] on link "6" at bounding box center [165, 368] width 9 height 9
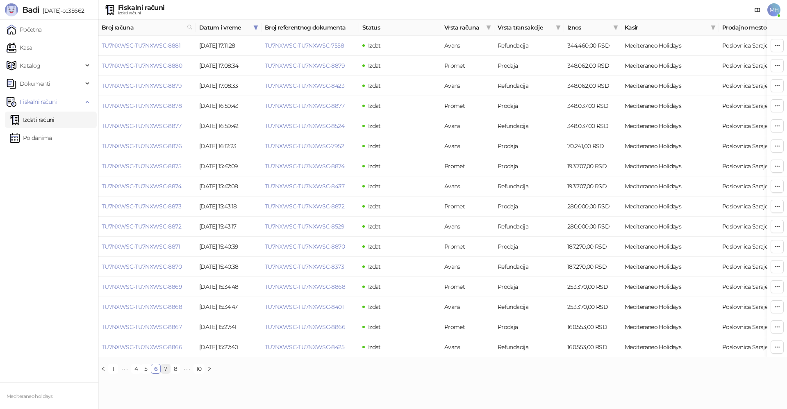
click at [166, 373] on link "7" at bounding box center [165, 368] width 9 height 9
click at [165, 373] on link "8" at bounding box center [165, 368] width 9 height 9
click at [166, 373] on link "9" at bounding box center [165, 368] width 9 height 9
click at [174, 373] on link "10" at bounding box center [176, 368] width 10 height 9
